Goal: Find contact information: Find contact information

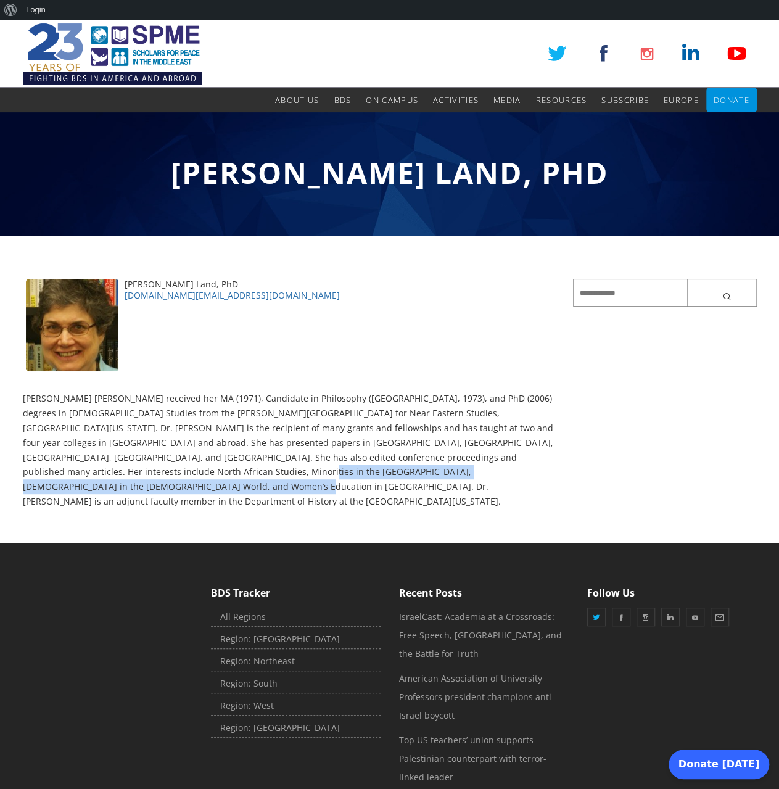
drag, startPoint x: 528, startPoint y: 463, endPoint x: 517, endPoint y: 481, distance: 20.7
click at [517, 481] on div "Joy A. Land, PhD joy.land@uconn.edu JOY A. LAND received her MA (1971), Candida…" at bounding box center [298, 398] width 551 height 239
copy p "Land is an adjunct faculty member in the Department of History at the Universit…"
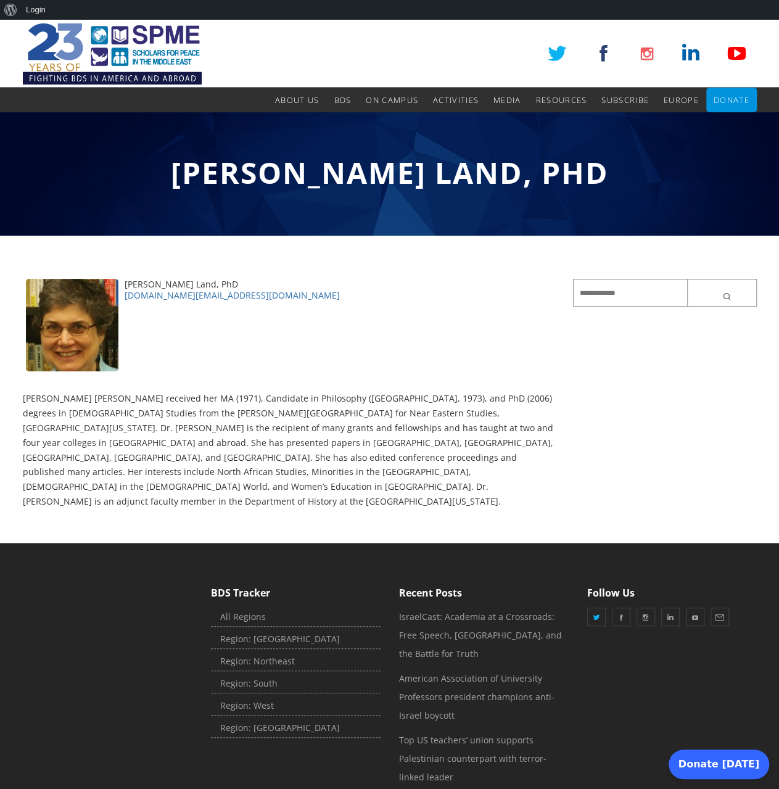
drag, startPoint x: 296, startPoint y: 242, endPoint x: 537, endPoint y: 345, distance: 262.4
click at [346, 264] on div "Joy A. Land, PhD joy.land@uconn.edu JOY A. LAND received her MA (1971), Candida…" at bounding box center [390, 389] width 734 height 307
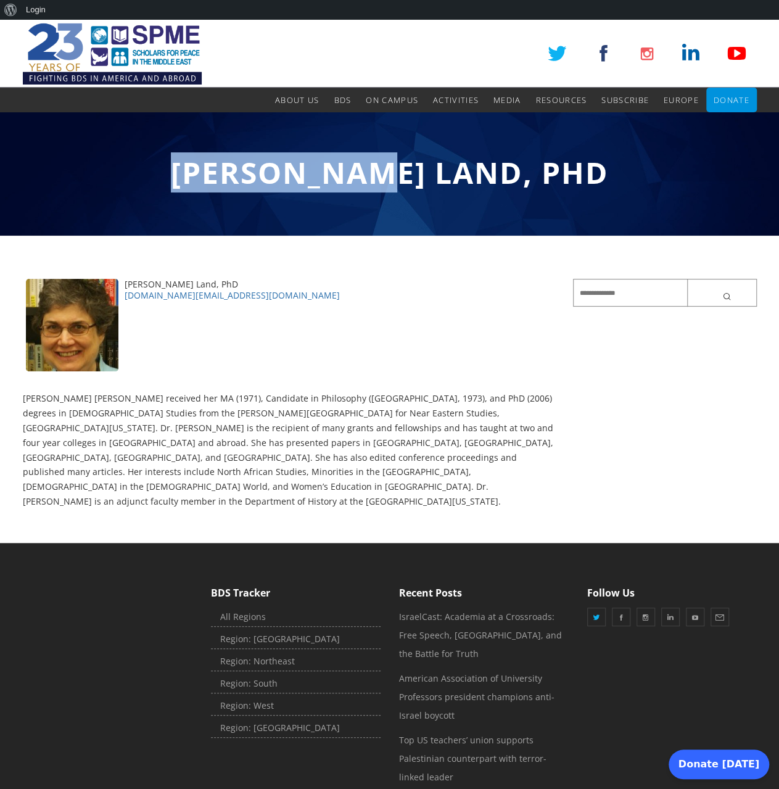
drag, startPoint x: 260, startPoint y: 180, endPoint x: 444, endPoint y: 182, distance: 183.9
click at [444, 182] on span "[PERSON_NAME] Land, PhD" at bounding box center [390, 172] width 438 height 40
copy span "Joy A. Land"
